Goal: Task Accomplishment & Management: Use online tool/utility

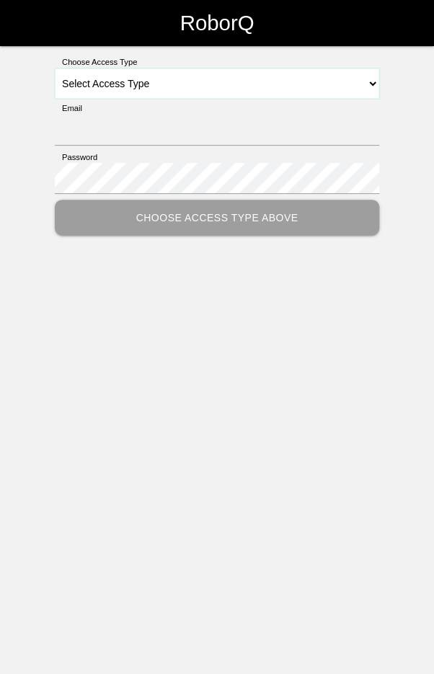
click at [352, 78] on select "Select Access Type Admin Customer Supervisor Worker" at bounding box center [217, 83] width 324 height 30
select select "Worker"
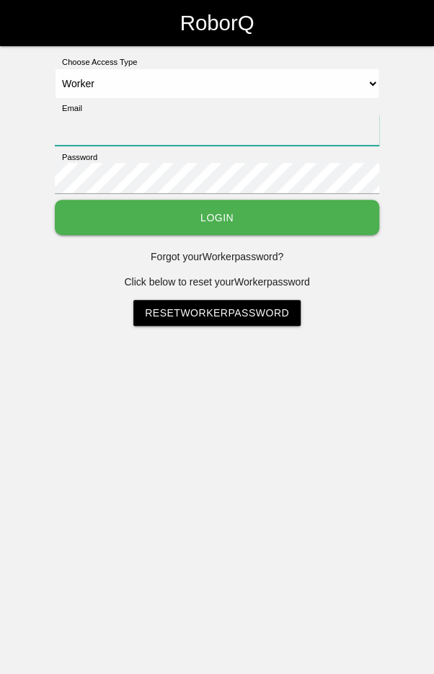
click at [259, 125] on input "Email" at bounding box center [217, 130] width 324 height 31
type input "[EMAIL_ADDRESS][DOMAIN_NAME]"
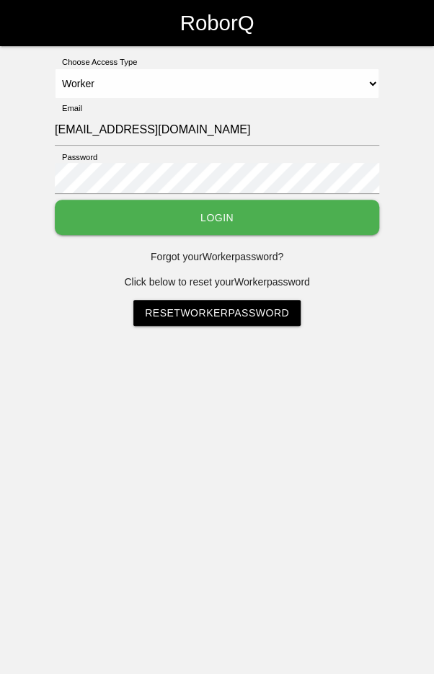
click at [55, 200] on button "Login" at bounding box center [217, 217] width 324 height 35
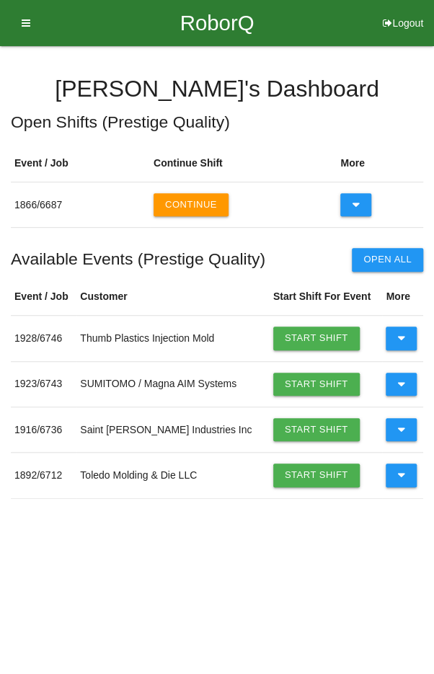
click at [409, 337] on button at bounding box center [400, 337] width 31 height 23
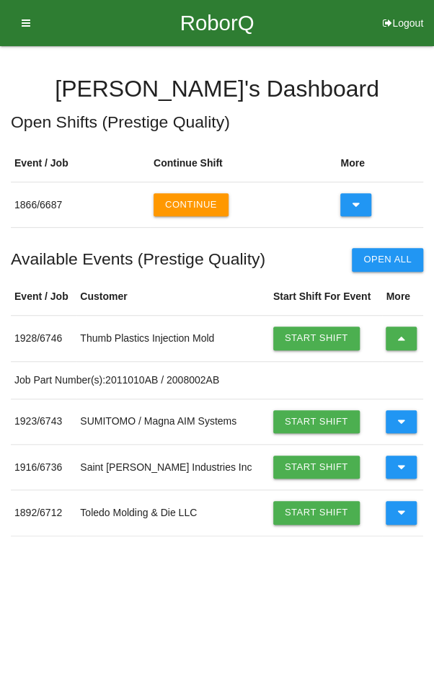
click at [315, 337] on link "Start Shift" at bounding box center [316, 337] width 86 height 23
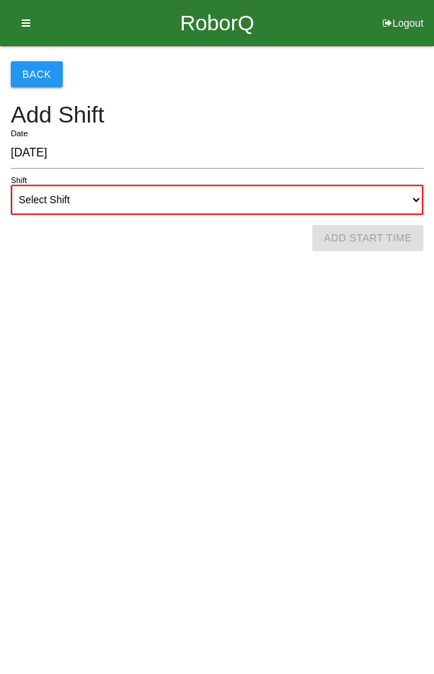
click at [258, 200] on select "Select Shift 1st Shift 2nd Shift 3rd Shift 4th Shift" at bounding box center [217, 199] width 412 height 30
select select "2"
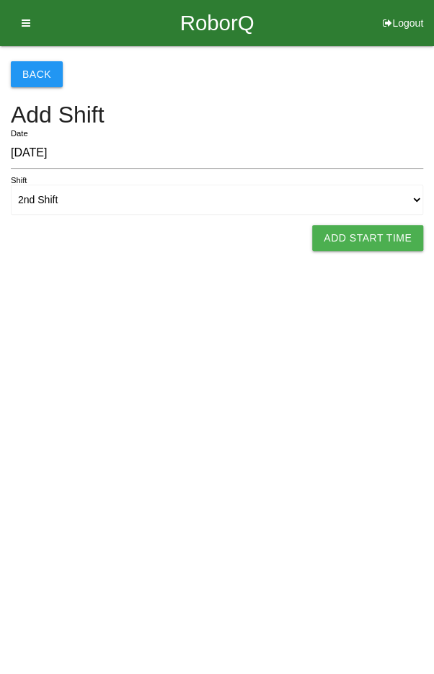
click at [367, 237] on button "Add Start Time" at bounding box center [367, 238] width 111 height 26
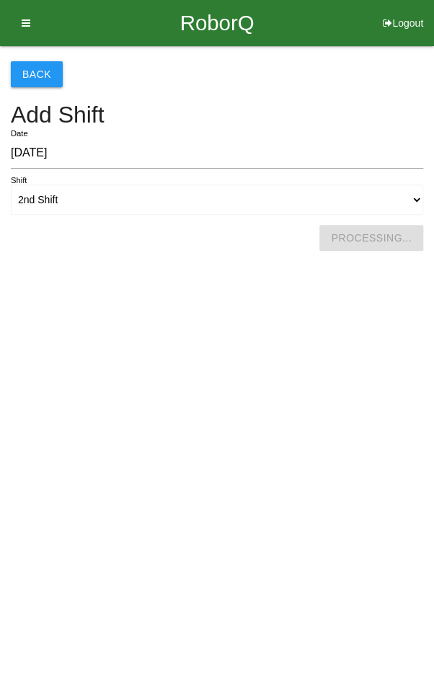
select select "5"
select select "10"
select select "2"
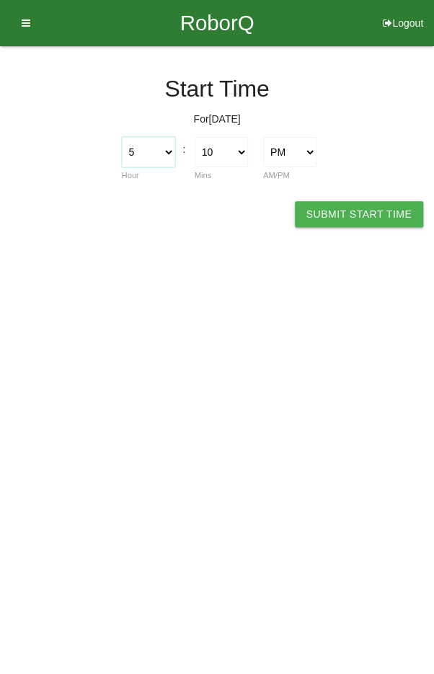
click at [154, 152] on select "1 2 3 4 5 6 7 8 9 10 11 12" at bounding box center [148, 152] width 53 height 30
select select "2"
click at [231, 159] on select "00 01 02 03 04 05 06 07 08 09 10 11 12 13 14 15 16 17 18 19 20 21 22 23 24 25 2…" at bounding box center [221, 152] width 53 height 30
select select "0"
click at [352, 223] on button "Submit Start Time" at bounding box center [359, 214] width 128 height 26
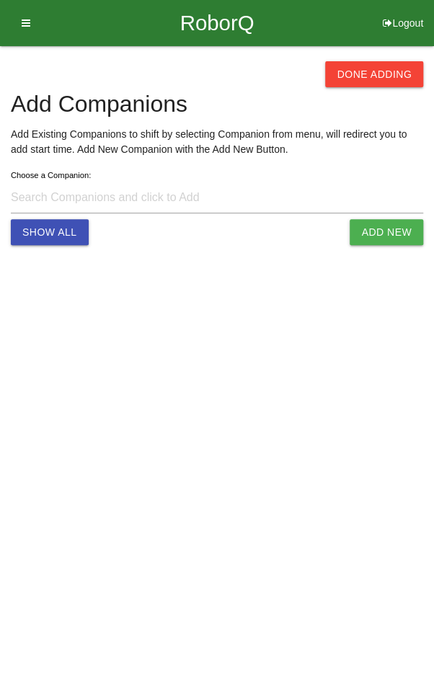
click at [385, 63] on button "Done Adding" at bounding box center [374, 74] width 98 height 26
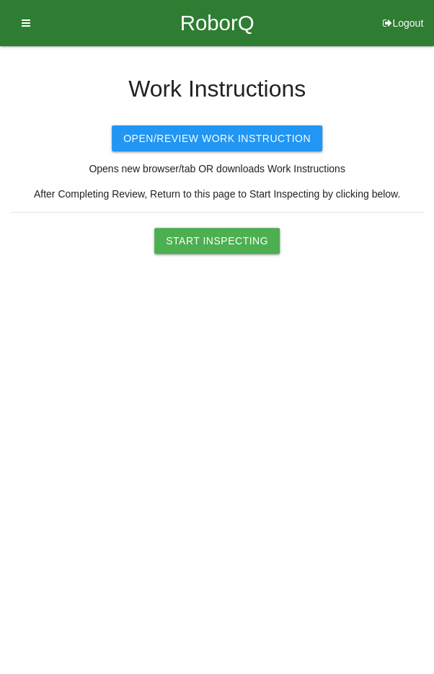
click at [224, 246] on button "Start Inspecting" at bounding box center [216, 241] width 125 height 26
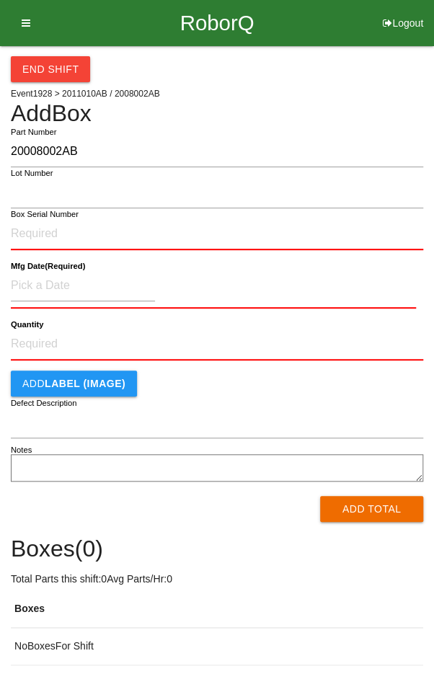
click at [35, 152] on input "20008002AB" at bounding box center [217, 151] width 412 height 31
type input "2008002AB"
click at [135, 236] on input "Box Serial Number" at bounding box center [217, 234] width 412 height 32
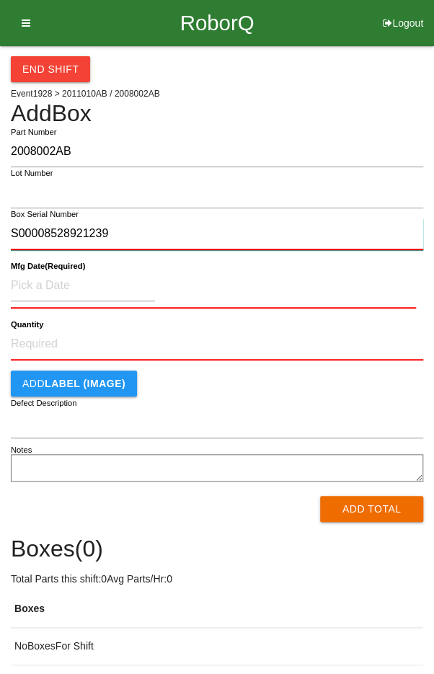
type input "S00008528921239"
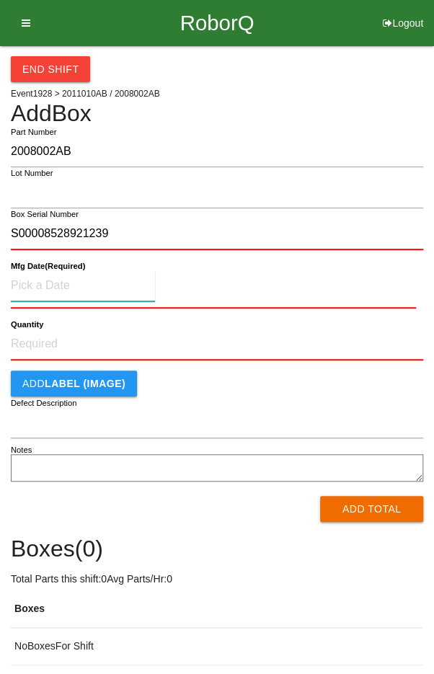
click at [37, 280] on input at bounding box center [83, 285] width 144 height 31
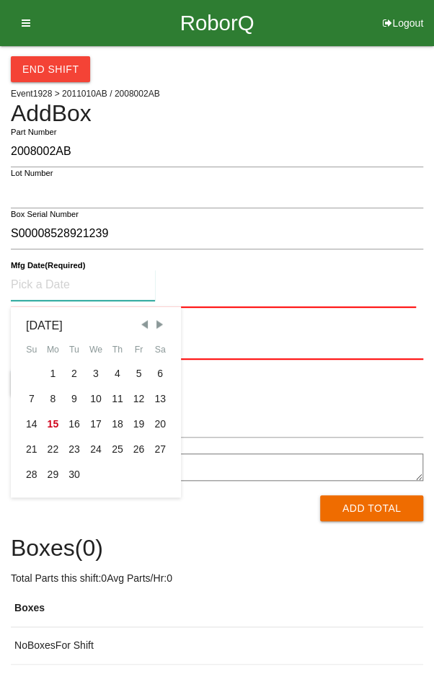
click at [72, 370] on div "2" at bounding box center [74, 373] width 22 height 25
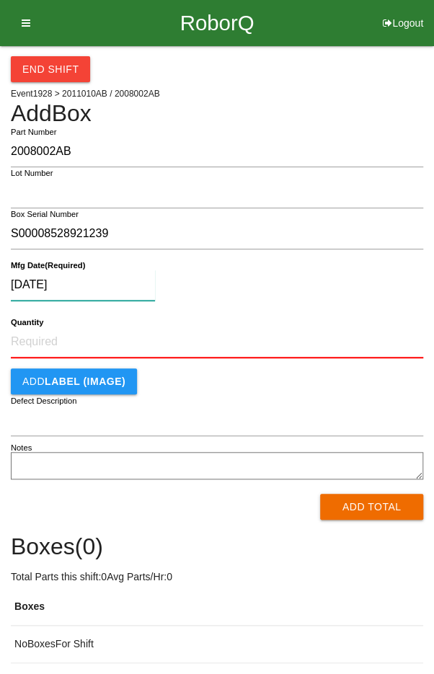
click at [97, 285] on input "[DATE]" at bounding box center [83, 284] width 144 height 31
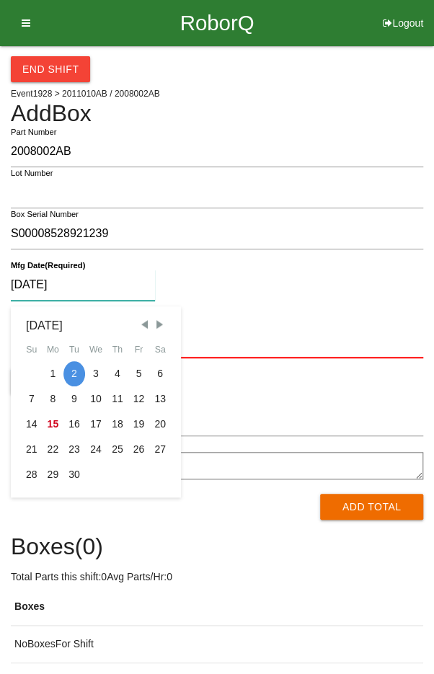
click at [142, 395] on div "12" at bounding box center [139, 398] width 22 height 25
type input "[DATE]"
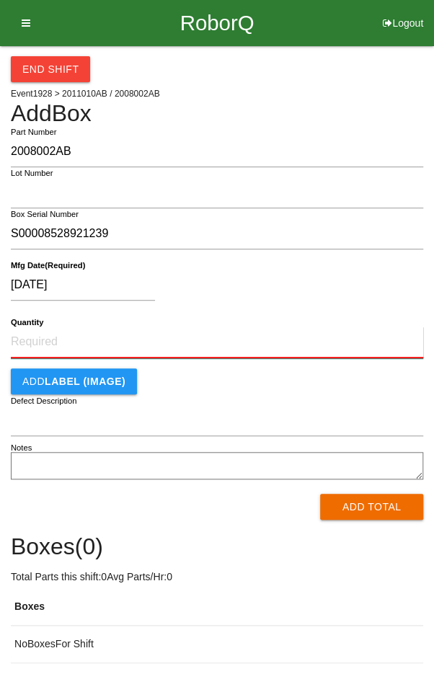
click at [55, 334] on input "Quantity" at bounding box center [217, 342] width 412 height 32
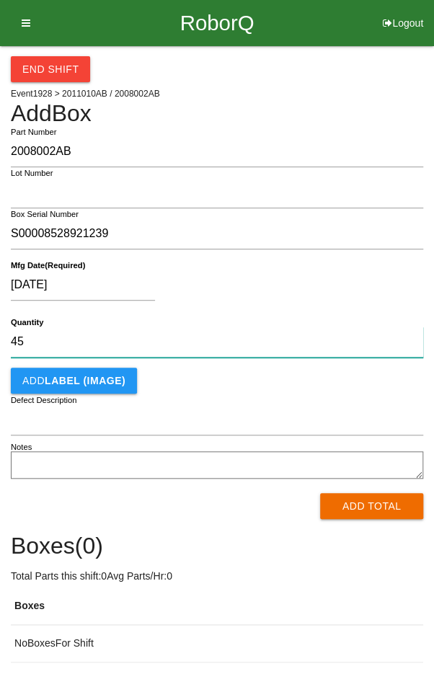
type input "45"
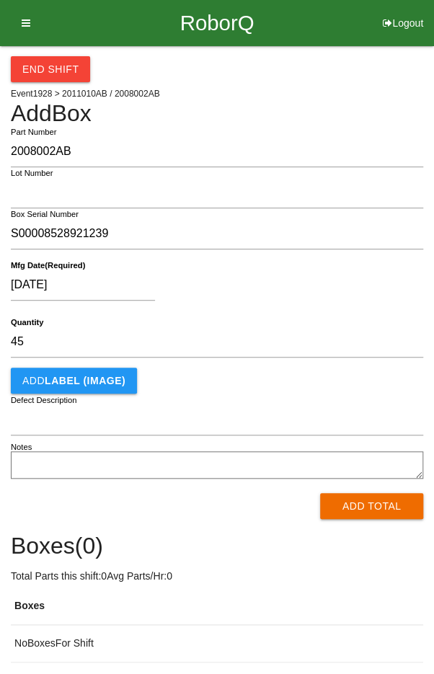
click at [366, 289] on div "[DATE]" at bounding box center [213, 287] width 405 height 37
click at [374, 504] on button "Add Total" at bounding box center [371, 506] width 103 height 26
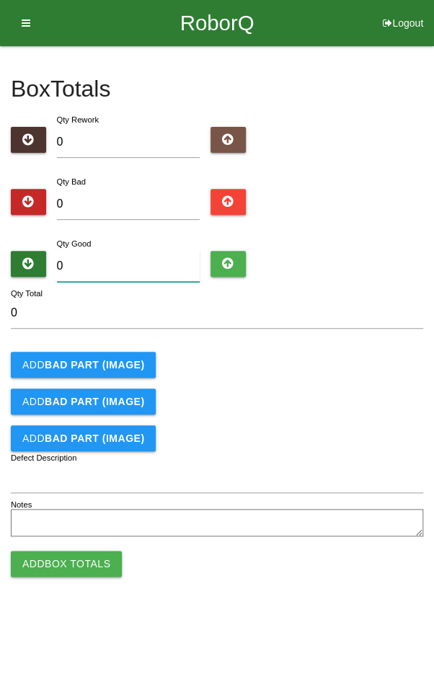
click at [141, 259] on input "0" at bounding box center [128, 266] width 143 height 31
type input "2"
type input "0"
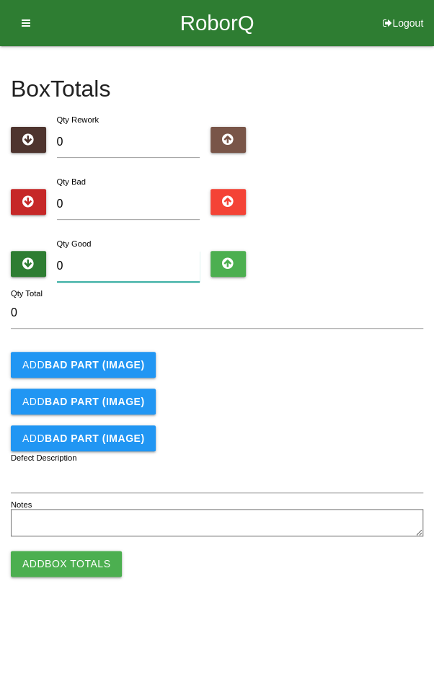
type input "4"
type input "45"
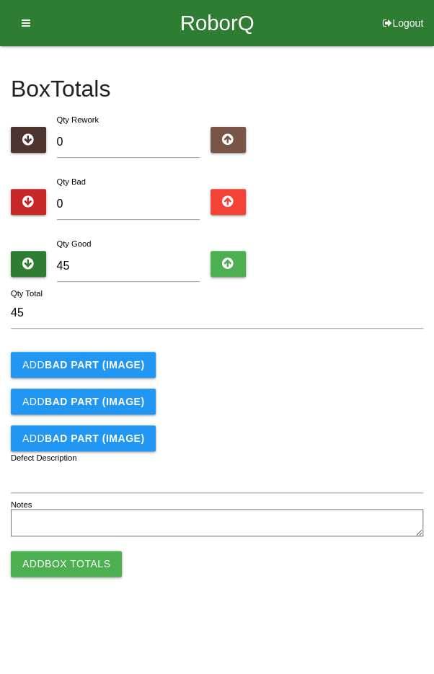
click at [306, 355] on div "Add BAD PART (IMAGE)" at bounding box center [217, 365] width 412 height 26
click at [69, 566] on button "Add Box Totals" at bounding box center [66, 563] width 111 height 26
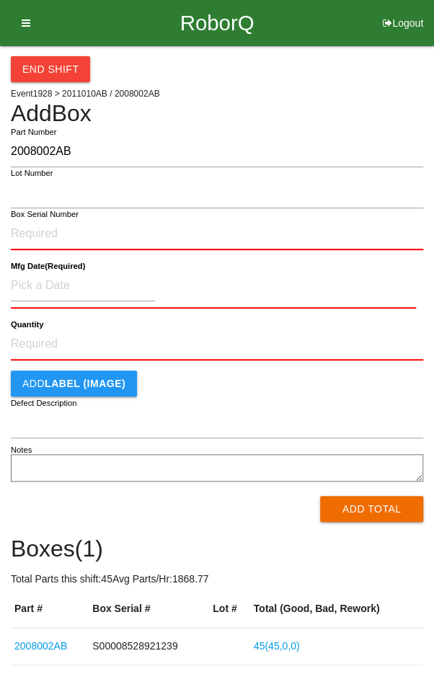
type input "2008002AB"
click at [122, 239] on input "Box Serial Number" at bounding box center [217, 234] width 412 height 32
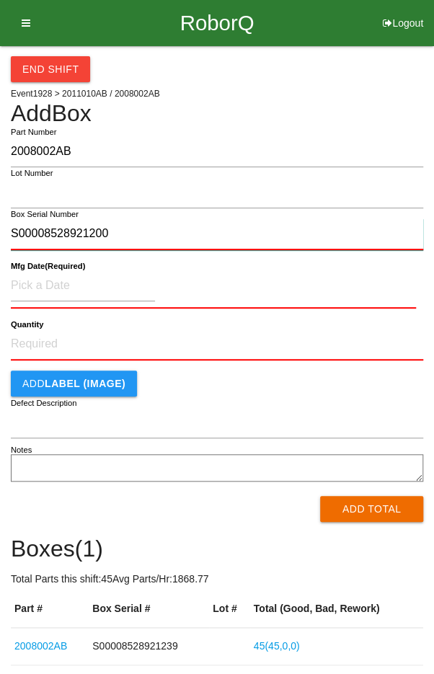
type input "S00008528921200"
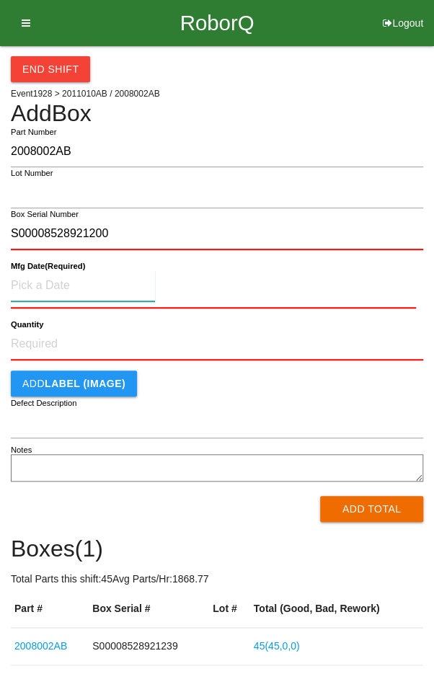
click at [28, 282] on input at bounding box center [83, 285] width 144 height 31
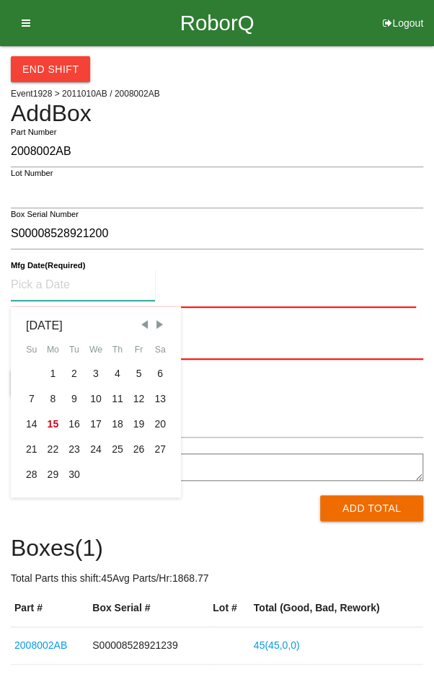
click at [133, 398] on div "12" at bounding box center [139, 398] width 22 height 25
type input "[DATE]"
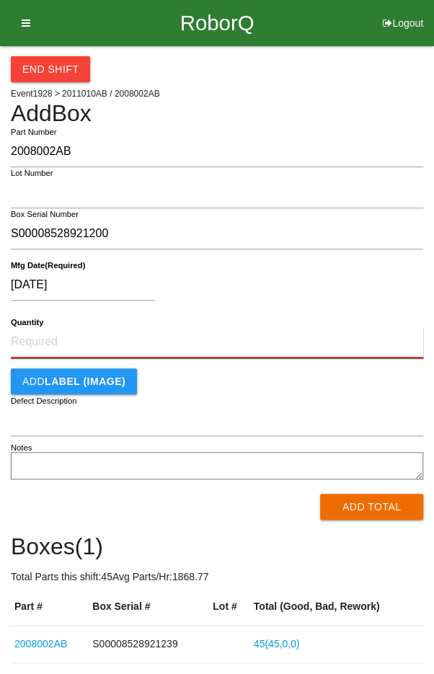
click at [56, 334] on input "Quantity" at bounding box center [217, 342] width 412 height 32
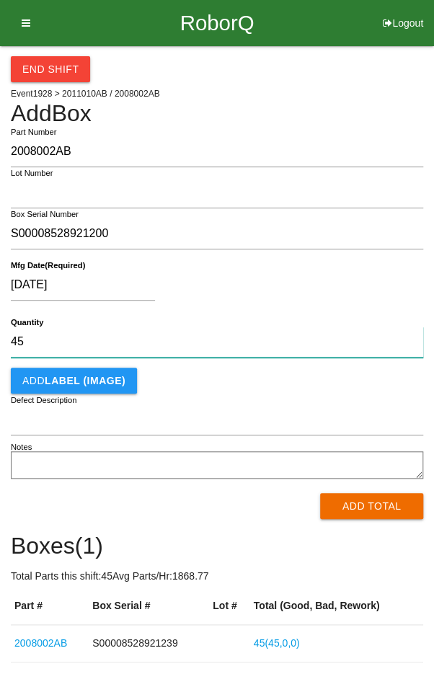
type input "45"
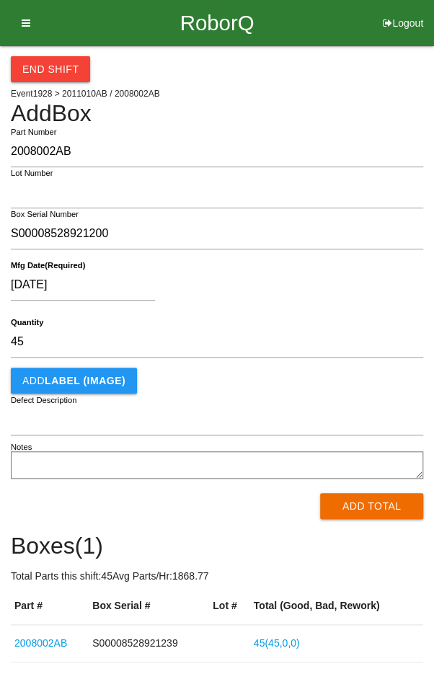
click at [383, 303] on div "[DATE]" at bounding box center [213, 287] width 405 height 37
click at [380, 503] on button "Add Total" at bounding box center [371, 506] width 103 height 26
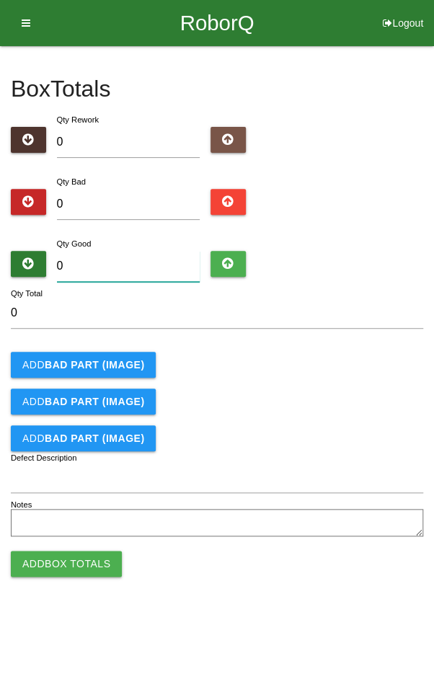
click at [112, 259] on input "0" at bounding box center [128, 266] width 143 height 31
type input "4"
type input "45"
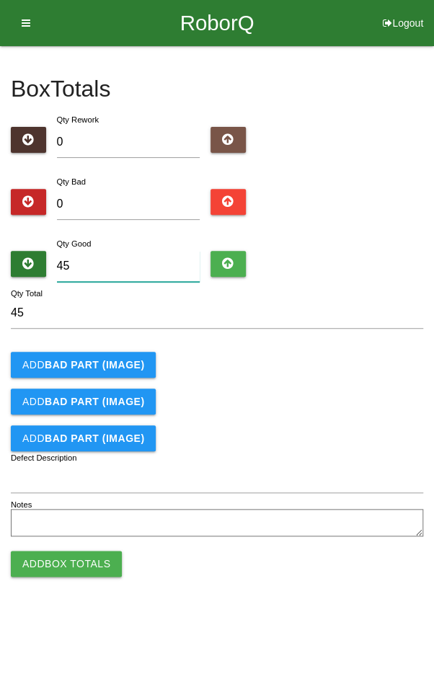
type input "45"
click at [363, 360] on div "Add BAD PART (IMAGE)" at bounding box center [217, 365] width 412 height 26
click at [61, 565] on button "Add Box Totals" at bounding box center [66, 563] width 111 height 26
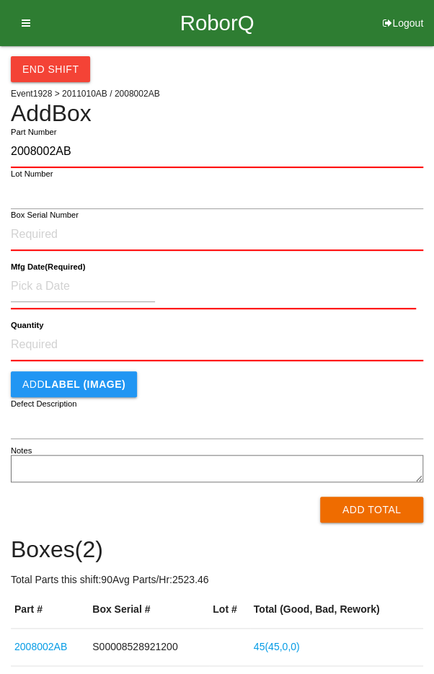
type input "2008002AB"
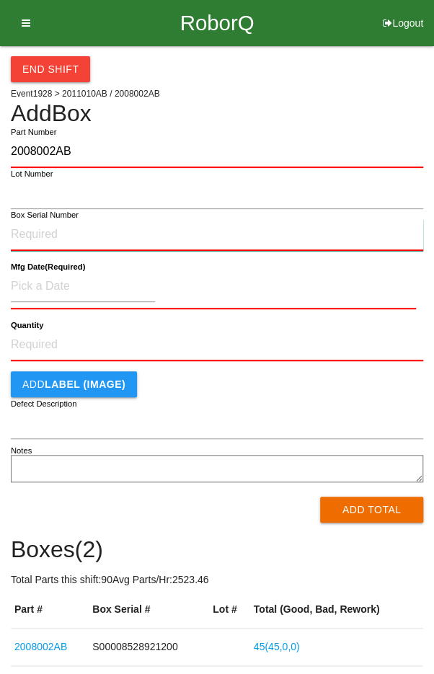
click at [107, 228] on input "Box Serial Number" at bounding box center [217, 235] width 412 height 32
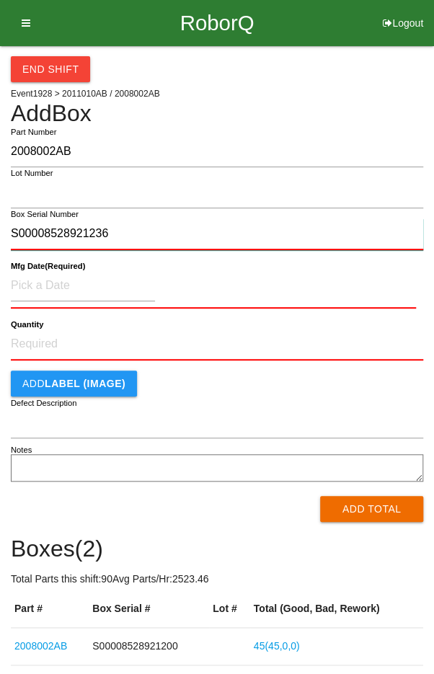
type input "S00008528921236"
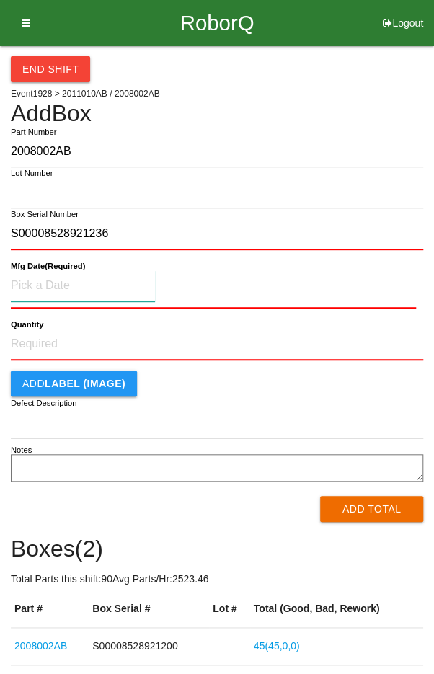
click at [32, 280] on input at bounding box center [83, 285] width 144 height 31
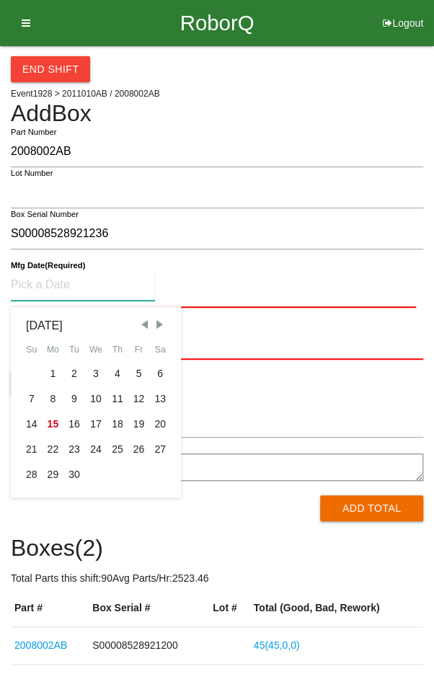
click at [136, 394] on div "12" at bounding box center [139, 398] width 22 height 25
type input "[DATE]"
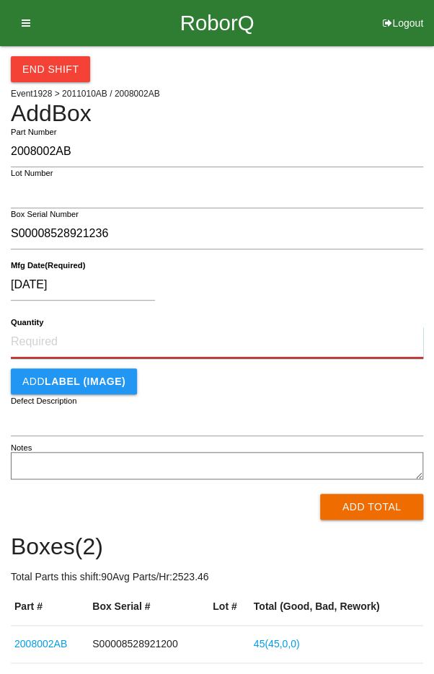
click at [50, 342] on input "Quantity" at bounding box center [217, 342] width 412 height 32
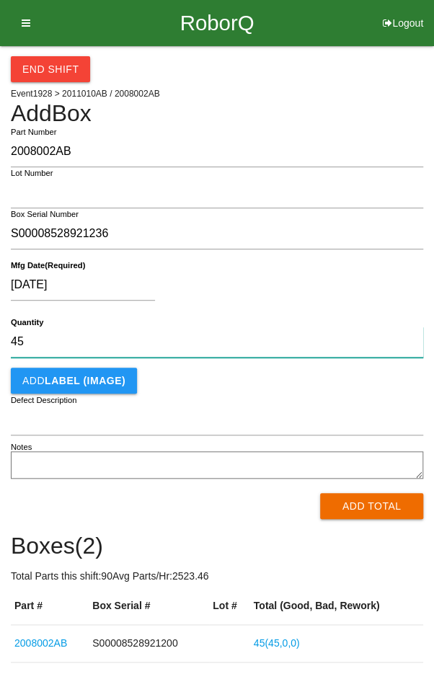
type input "45"
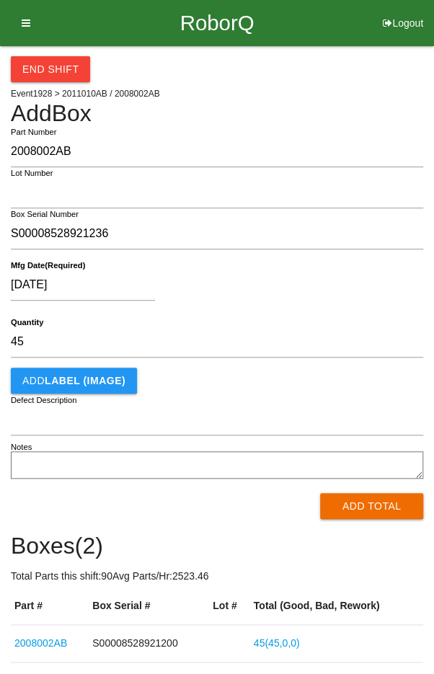
click at [378, 391] on div "Add LABEL (IMAGE)" at bounding box center [217, 380] width 412 height 26
click at [391, 500] on button "Add Total" at bounding box center [371, 506] width 103 height 26
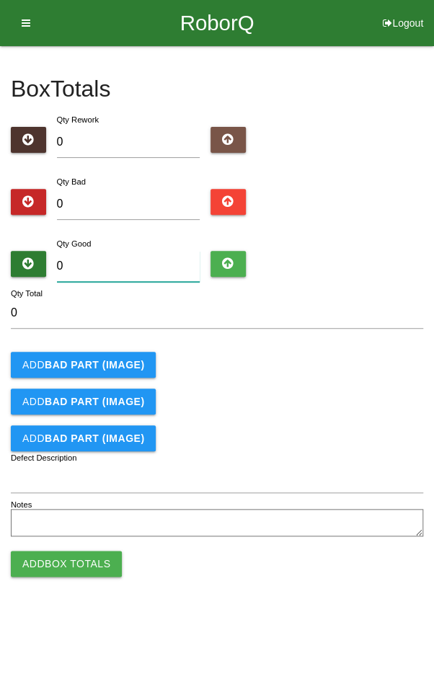
click at [145, 264] on input "0" at bounding box center [128, 266] width 143 height 31
type input "4"
type input "45"
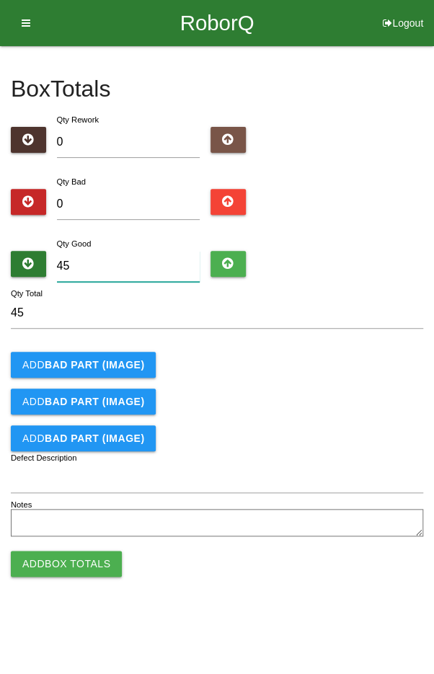
type input "45"
click at [272, 355] on div "Add BAD PART (IMAGE)" at bounding box center [217, 365] width 412 height 26
click at [71, 570] on button "Add Box Totals" at bounding box center [66, 563] width 111 height 26
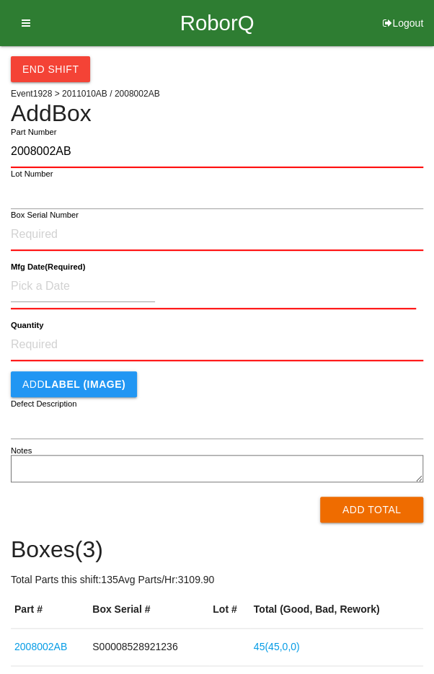
type input "2008002AB"
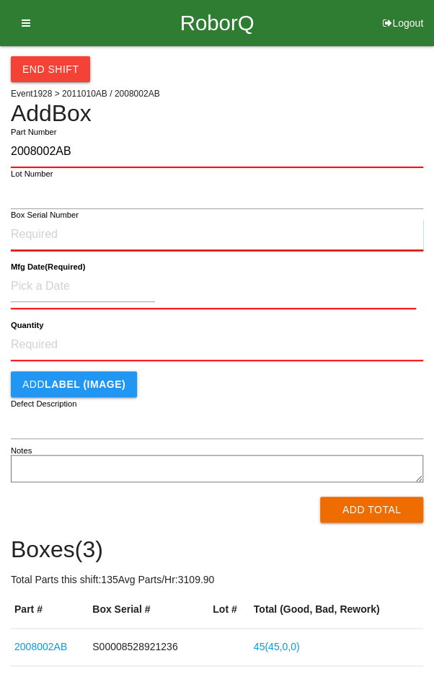
click at [113, 239] on input "Box Serial Number" at bounding box center [217, 235] width 412 height 32
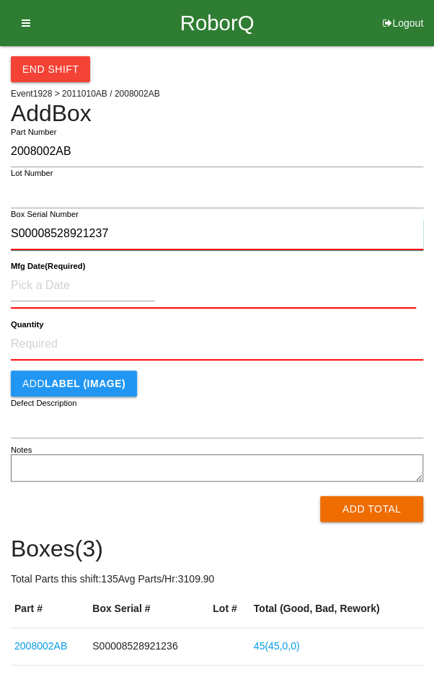
type input "S00008528921237"
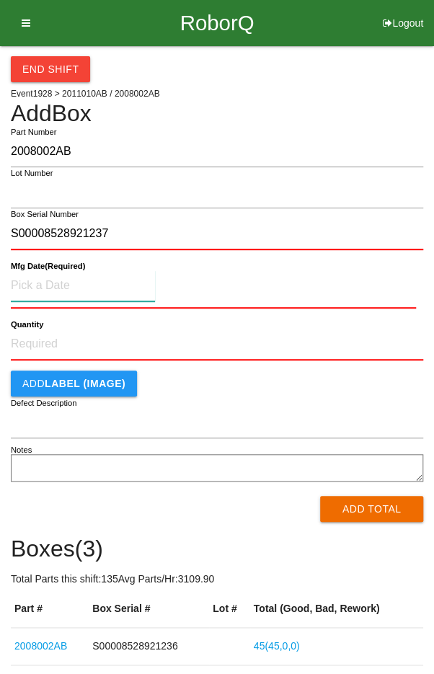
click at [39, 282] on input at bounding box center [83, 285] width 144 height 31
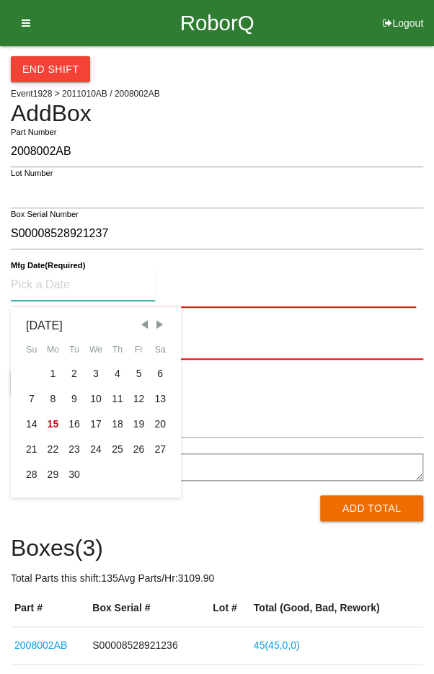
click at [134, 396] on div "12" at bounding box center [139, 398] width 22 height 25
type input "[DATE]"
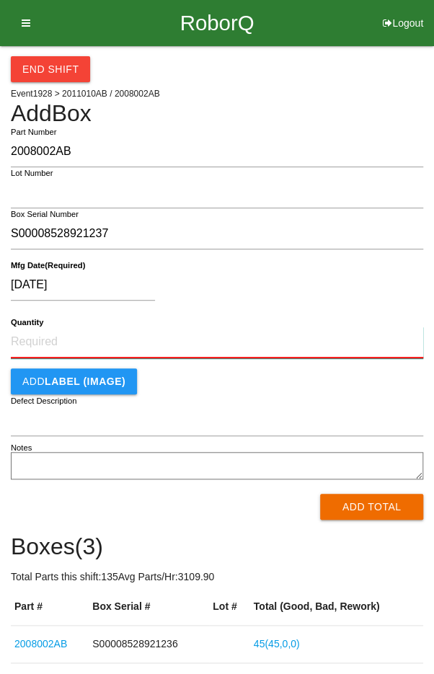
click at [57, 336] on input "Quantity" at bounding box center [217, 342] width 412 height 32
type input "2"
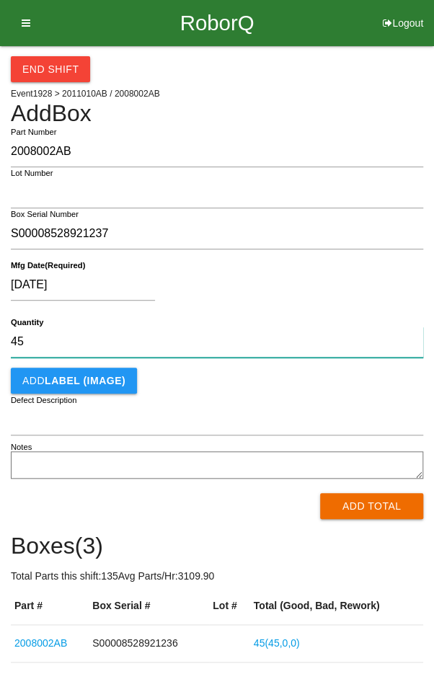
type input "45"
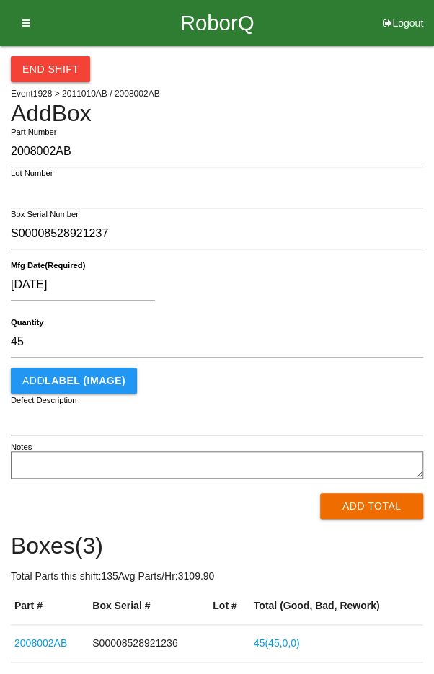
click at [373, 298] on div "[DATE]" at bounding box center [213, 287] width 405 height 37
click at [389, 511] on button "Add Total" at bounding box center [371, 506] width 103 height 26
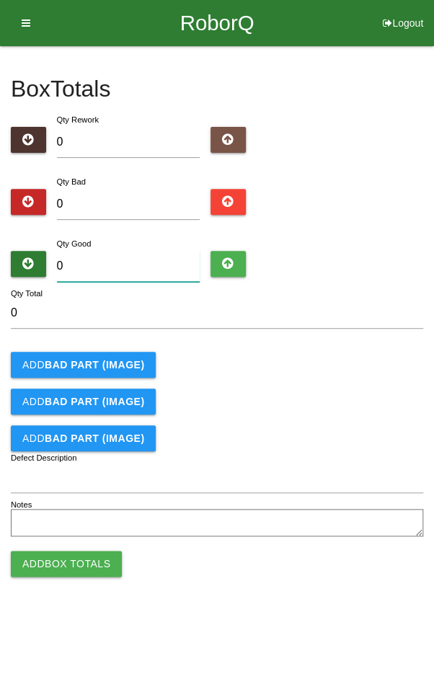
click at [99, 263] on input "0" at bounding box center [128, 266] width 143 height 31
type input "4"
type input "45"
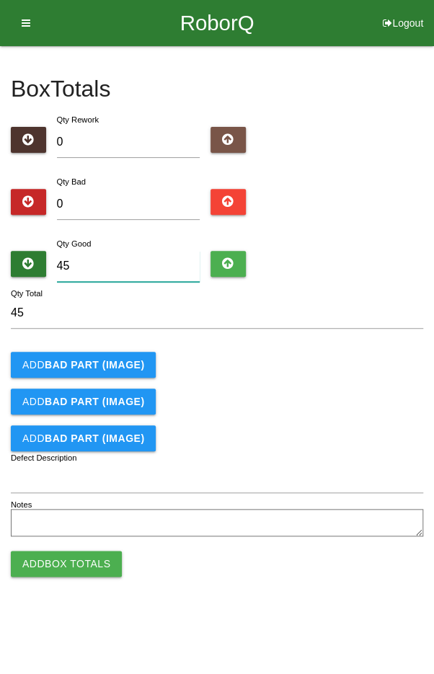
type input "45"
click at [391, 248] on div "Qty Good 45" at bounding box center [217, 262] width 412 height 52
click at [66, 558] on button "Add Box Totals" at bounding box center [66, 563] width 111 height 26
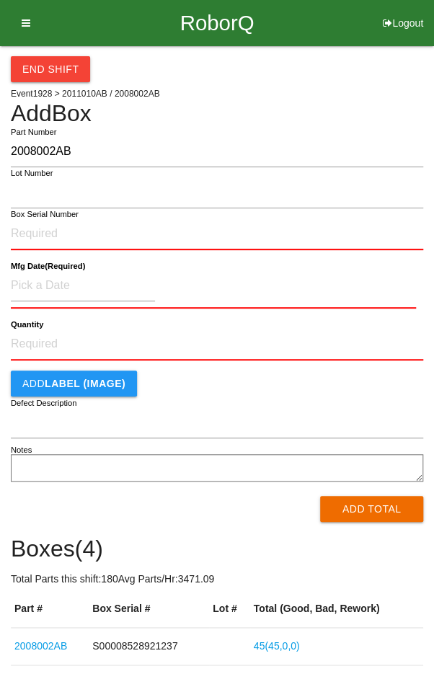
type input "2008002AB"
click at [103, 237] on input "Box Serial Number" at bounding box center [217, 234] width 412 height 32
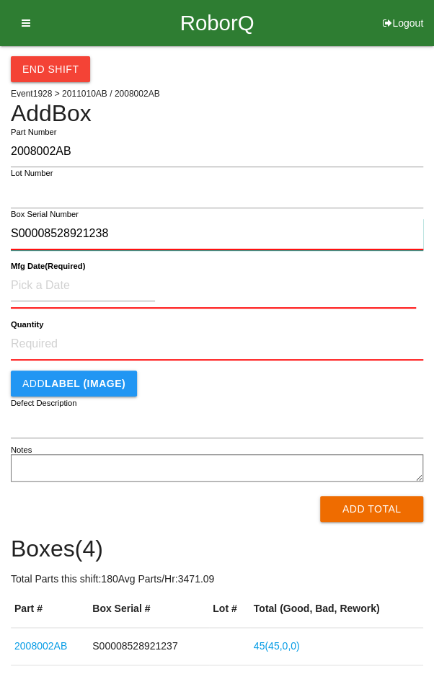
type input "S00008528921238"
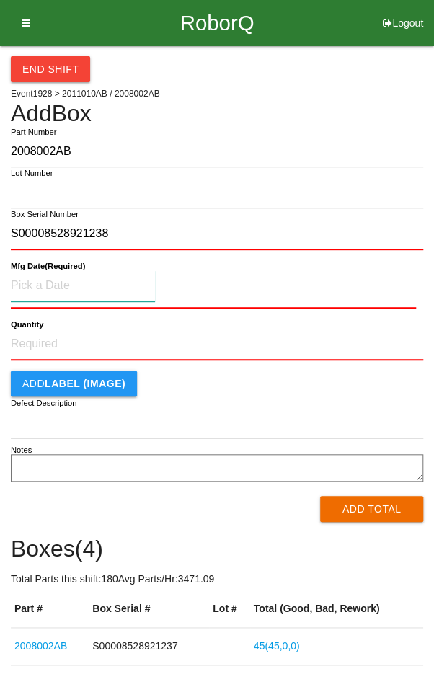
click at [37, 278] on input at bounding box center [83, 285] width 144 height 31
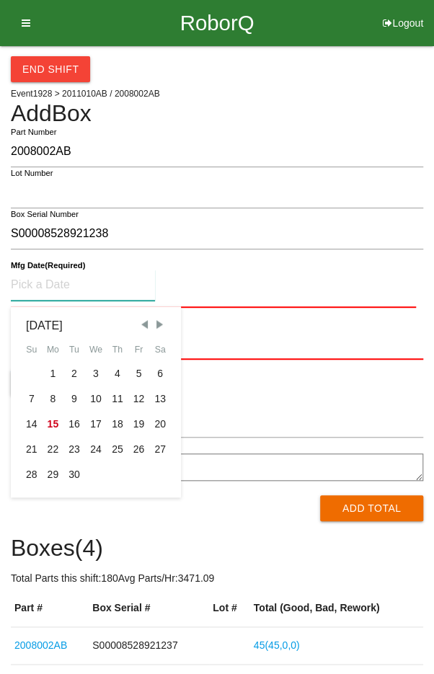
click at [139, 395] on div "12" at bounding box center [139, 398] width 22 height 25
type input "[DATE]"
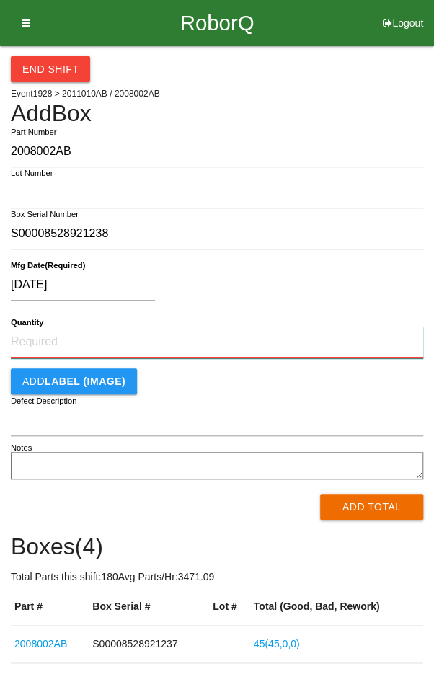
click at [51, 336] on input "Quantity" at bounding box center [217, 342] width 412 height 32
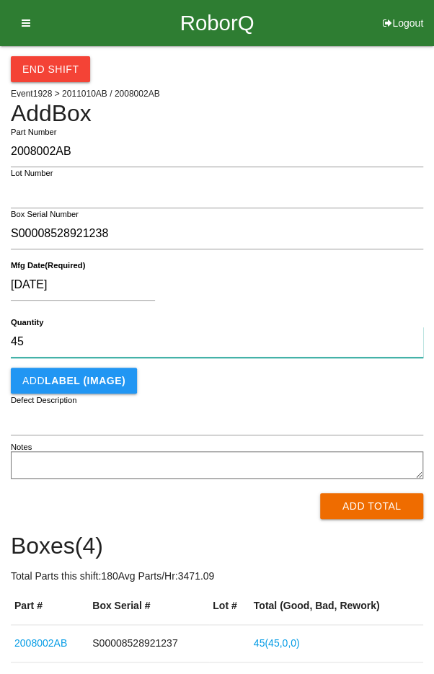
type input "45"
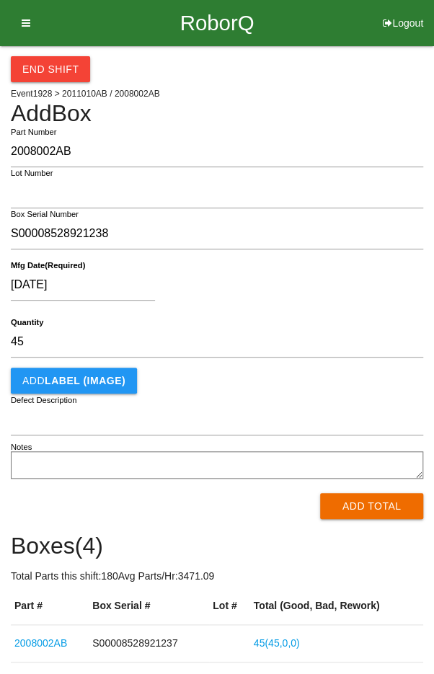
click at [381, 275] on div "[DATE]" at bounding box center [213, 287] width 405 height 37
click at [381, 504] on button "Add Total" at bounding box center [371, 506] width 103 height 26
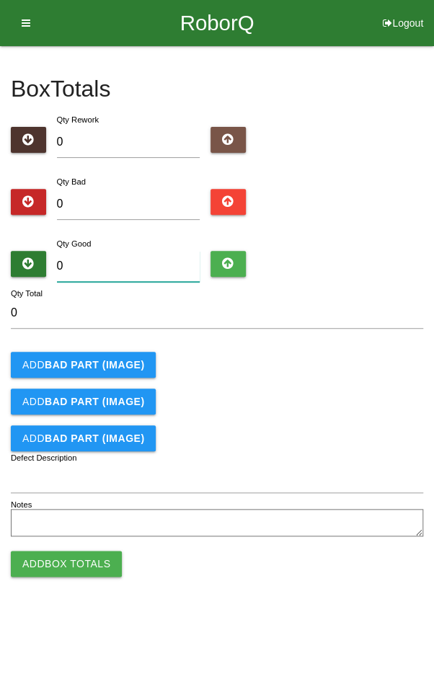
click at [130, 260] on input "0" at bounding box center [128, 266] width 143 height 31
type input "4"
type input "45"
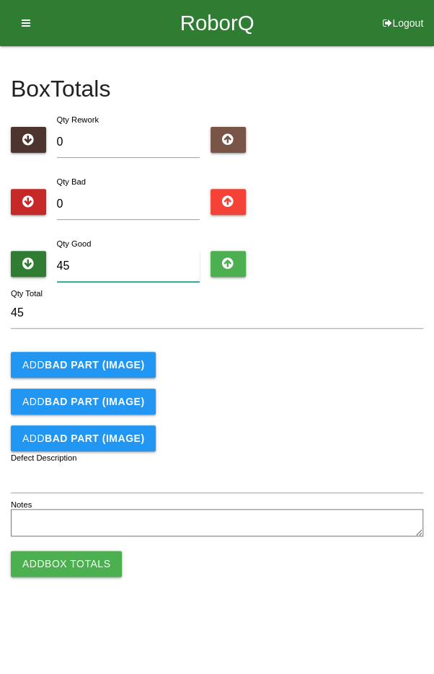
type input "45"
click at [357, 352] on div "Add BAD PART (IMAGE)" at bounding box center [217, 365] width 412 height 26
click at [66, 554] on button "Add Box Totals" at bounding box center [66, 563] width 111 height 26
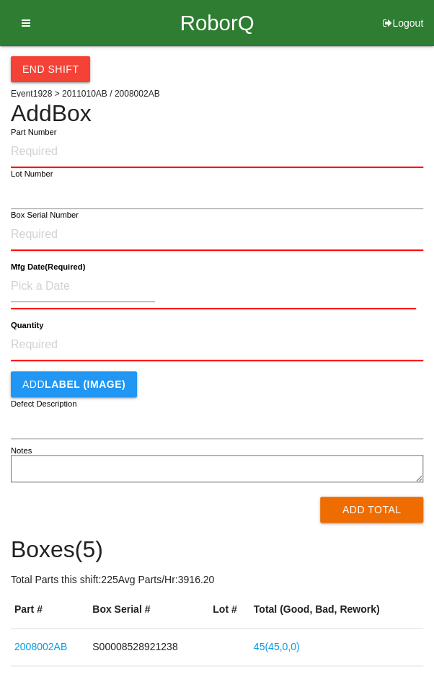
click at [352, 87] on div "End Shift Event 1928 > 2011010AB / 2008002AB Add Box Part Number Lot Number Box…" at bounding box center [217, 431] width 412 height 770
